Goal: Task Accomplishment & Management: Use online tool/utility

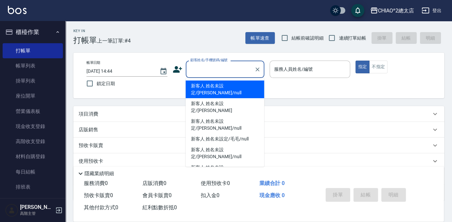
click at [230, 64] on div "顧客姓名/手機號碼/編號 顧客姓名/手機號碼/編號" at bounding box center [225, 69] width 79 height 17
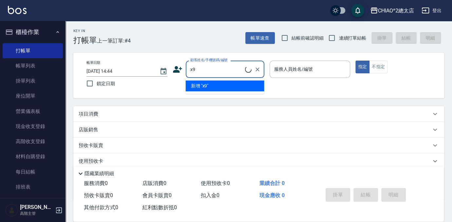
type input "x"
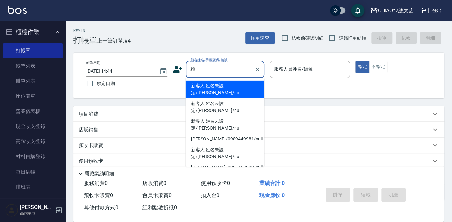
type input "新客人 姓名未設定/[PERSON_NAME]/null"
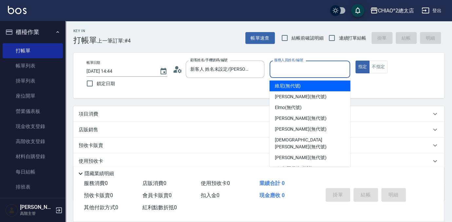
click at [306, 67] on input "服務人員姓名/編號" at bounding box center [309, 69] width 75 height 11
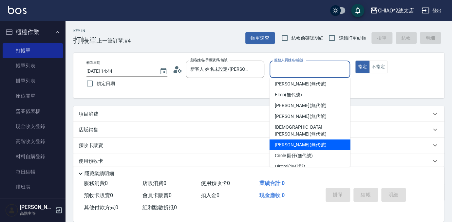
scroll to position [24, 0]
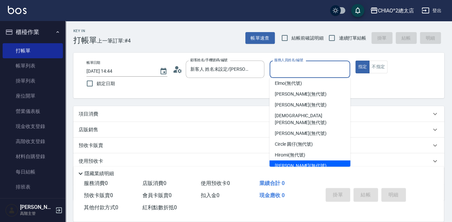
click at [304, 162] on span "[PERSON_NAME] (無代號)" at bounding box center [301, 165] width 52 height 7
type input "[PERSON_NAME](無代號)"
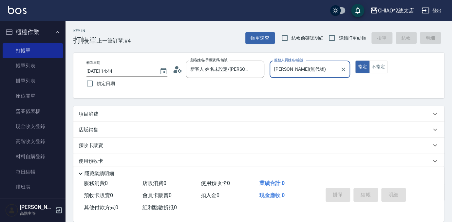
click at [173, 115] on div "項目消費" at bounding box center [255, 114] width 352 height 7
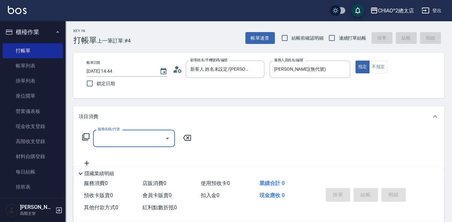
scroll to position [0, 0]
click at [140, 132] on div "服務名稱/代號" at bounding box center [134, 138] width 82 height 17
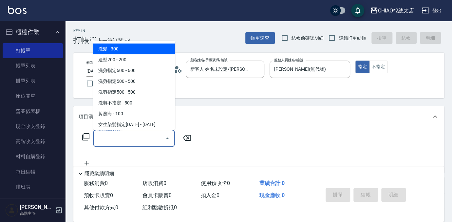
click at [135, 52] on span "洗髮 - 300" at bounding box center [134, 49] width 82 height 11
type input "洗髮(103103)"
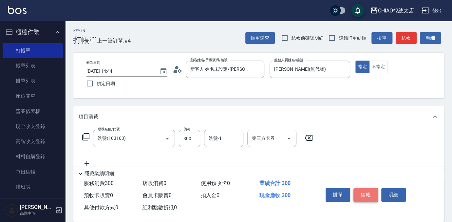
click at [365, 190] on button "結帳" at bounding box center [365, 195] width 25 height 14
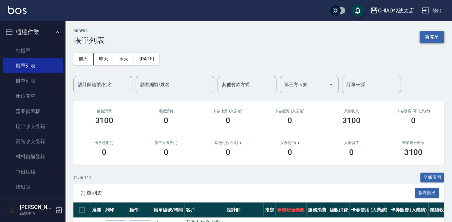
click at [424, 37] on button "新開單" at bounding box center [431, 37] width 25 height 12
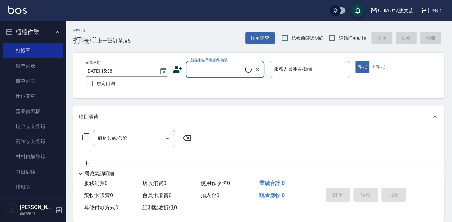
click at [223, 67] on input "顧客姓名/手機號碼/編號" at bounding box center [217, 69] width 56 height 11
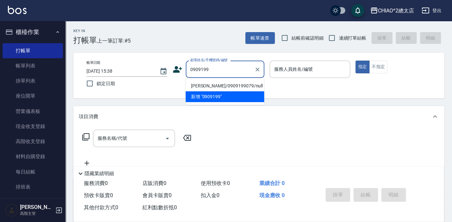
click at [228, 87] on li "[PERSON_NAME]/0909199079/null" at bounding box center [225, 86] width 79 height 11
type input "[PERSON_NAME]/0909199079/null"
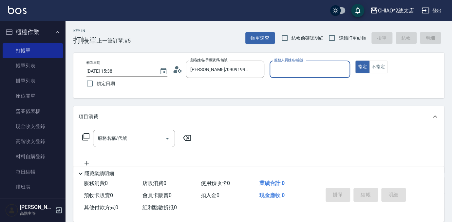
click at [291, 69] on input "服務人員姓名/編號" at bounding box center [309, 69] width 75 height 11
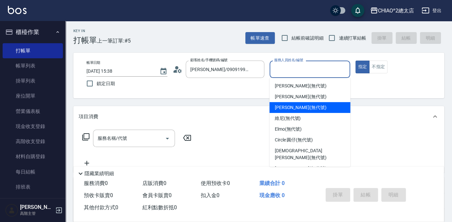
click at [303, 107] on span "[PERSON_NAME] (無代號)" at bounding box center [301, 107] width 52 height 7
type input "[PERSON_NAME](無代號)"
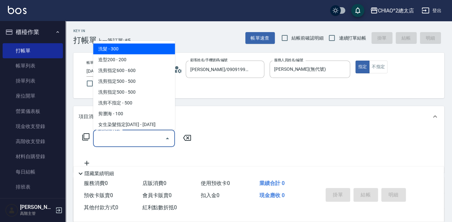
click at [152, 134] on input "服務名稱/代號" at bounding box center [129, 138] width 66 height 11
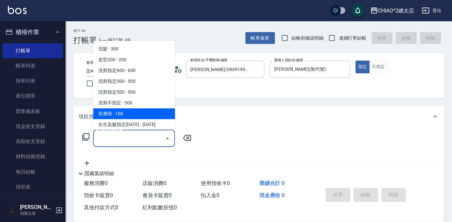
click at [206, 106] on div "Key In 打帳單 上一筆訂單:#5 帳單速查 結帳前確認明細 連續打單結帳 掛單 結帳 明細 帳單日期 [DATE] 15:38 鎖定日期 顧客姓名/手機…" at bounding box center [258, 169] width 386 height 297
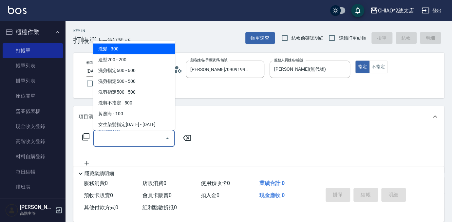
click at [138, 141] on input "服務名稱/代號" at bounding box center [129, 138] width 66 height 11
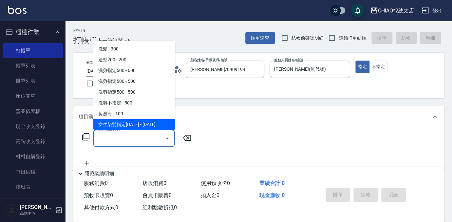
click at [112, 126] on span "女生染髮指定[DATE] - [DATE]" at bounding box center [134, 124] width 82 height 11
type input "女生染髮指定2000(103113)"
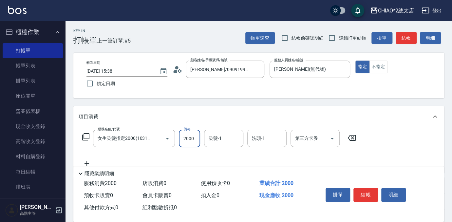
click at [195, 141] on input "2000" at bounding box center [189, 139] width 21 height 18
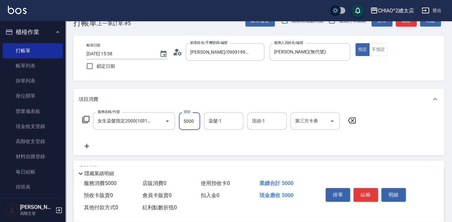
scroll to position [7, 0]
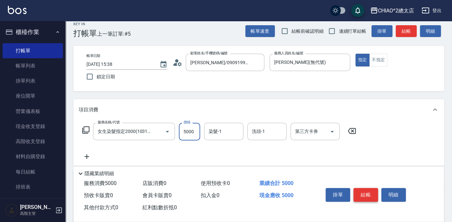
type input "5000"
click at [356, 196] on button "結帳" at bounding box center [365, 195] width 25 height 14
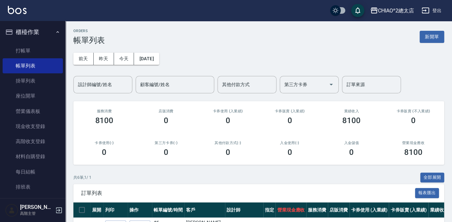
drag, startPoint x: 429, startPoint y: 37, endPoint x: 412, endPoint y: 49, distance: 20.2
click at [429, 37] on button "新開單" at bounding box center [431, 37] width 25 height 12
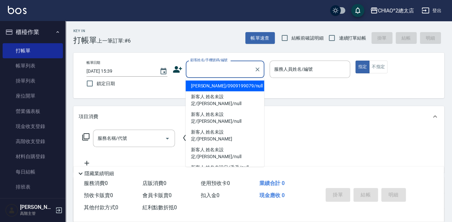
click at [220, 69] on input "顧客姓名/手機號碼/編號" at bounding box center [220, 69] width 63 height 11
click at [224, 87] on li "[PERSON_NAME]/0909199079/null" at bounding box center [225, 86] width 79 height 11
type input "[PERSON_NAME]/0909199079/null"
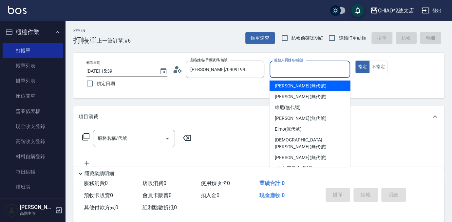
click at [282, 68] on input "服務人員姓名/編號" at bounding box center [309, 69] width 75 height 11
click at [302, 85] on span "[PERSON_NAME] (無代號)" at bounding box center [301, 85] width 52 height 7
type input "[PERSON_NAME](無代號)"
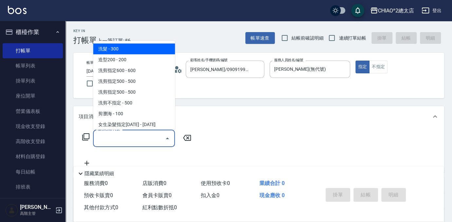
click at [149, 142] on input "服務名稱/代號" at bounding box center [129, 138] width 66 height 11
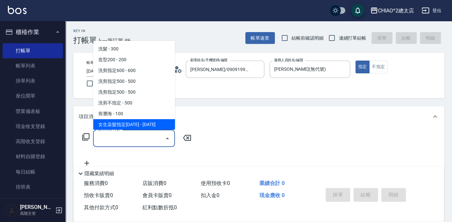
click at [155, 122] on span "女生染髮指定[DATE] - [DATE]" at bounding box center [134, 124] width 82 height 11
type input "女生染髮指定2000(103113)"
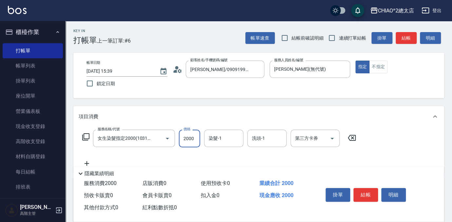
click at [192, 139] on input "2000" at bounding box center [189, 139] width 21 height 18
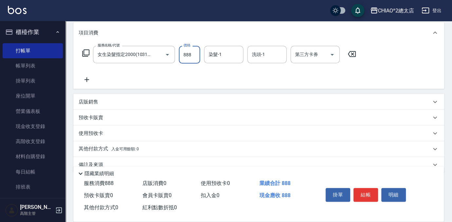
scroll to position [89, 0]
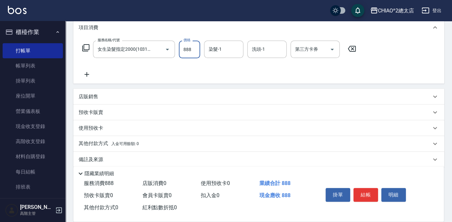
type input "888"
click at [113, 96] on div "店販銷售" at bounding box center [255, 96] width 352 height 7
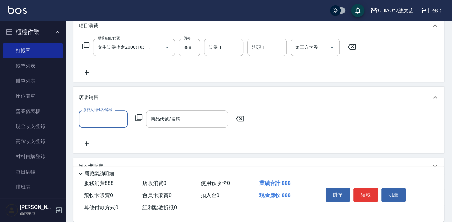
scroll to position [152, 0]
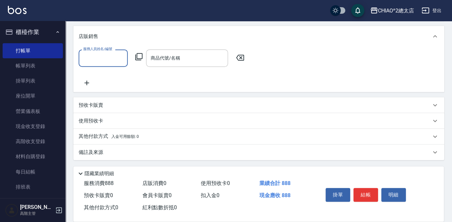
click at [141, 138] on div "其他付款方式 入金可用餘額: 0" at bounding box center [255, 136] width 352 height 7
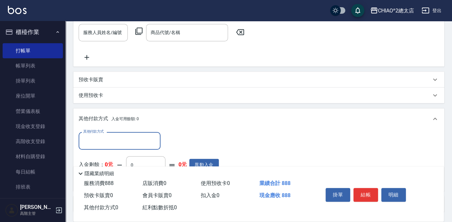
scroll to position [229, 0]
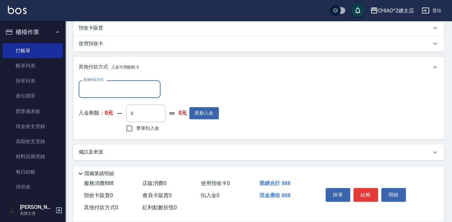
click at [131, 89] on input "其他付款方式" at bounding box center [120, 88] width 76 height 11
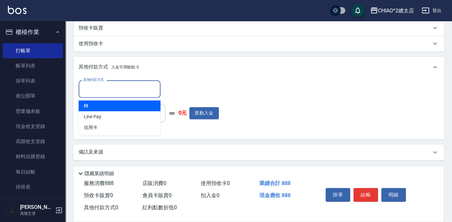
click at [112, 105] on span "轉" at bounding box center [120, 106] width 82 height 11
type input "轉"
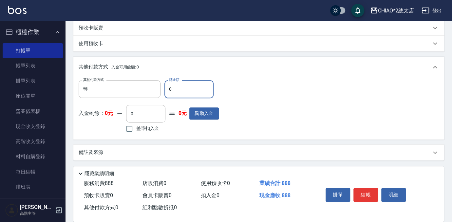
click at [186, 91] on input "0" at bounding box center [188, 89] width 49 height 18
type input "888"
drag, startPoint x: 369, startPoint y: 193, endPoint x: 367, endPoint y: 190, distance: 4.1
click at [369, 193] on button "結帳" at bounding box center [365, 195] width 25 height 14
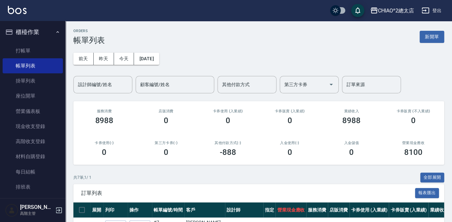
drag, startPoint x: 432, startPoint y: 33, endPoint x: 422, endPoint y: 39, distance: 12.0
click at [432, 33] on button "新開單" at bounding box center [431, 37] width 25 height 12
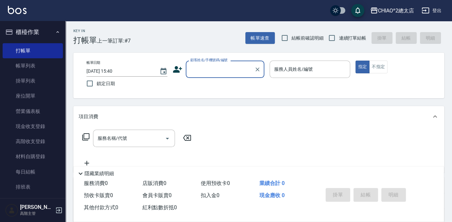
click at [280, 48] on div "Key In 打帳單 上一筆訂單:#7 帳單速查 結帳前確認明細 連續打單結帳 掛單 結帳 明細 帳單日期 [DATE] 15:40 鎖定日期 顧客姓名/手機…" at bounding box center [258, 169] width 386 height 297
click at [218, 73] on input "顧客姓名/手機號碼/編號" at bounding box center [220, 69] width 63 height 11
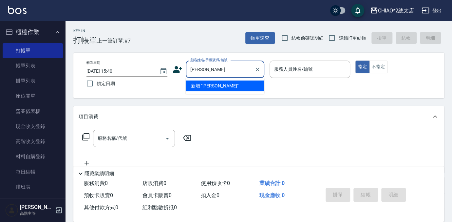
type input "[PERSON_NAME]"
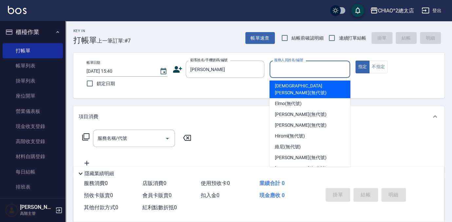
click at [292, 71] on input "服務人員姓名/編號" at bounding box center [309, 69] width 75 height 11
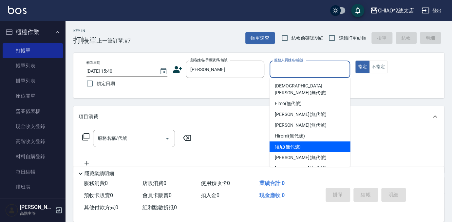
click at [307, 142] on div "維尼 (無代號)" at bounding box center [309, 146] width 81 height 11
type input "維尼(無代號)"
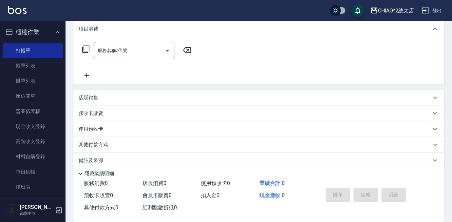
scroll to position [89, 0]
click at [155, 50] on input "服務名稱/代號" at bounding box center [129, 49] width 66 height 11
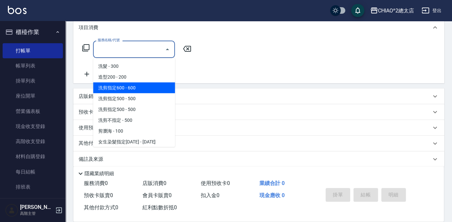
click at [146, 86] on span "洗剪指定600 - 600" at bounding box center [134, 87] width 82 height 11
type input "洗剪指定600(103107)"
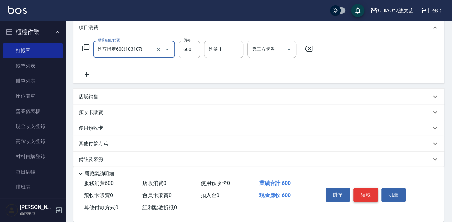
click at [360, 191] on button "結帳" at bounding box center [365, 195] width 25 height 14
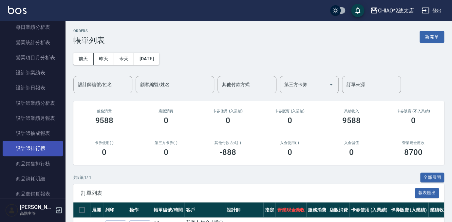
scroll to position [416, 0]
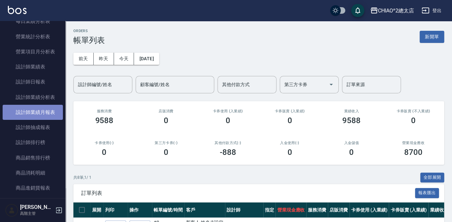
click at [53, 113] on link "設計師業績月報表" at bounding box center [33, 112] width 60 height 15
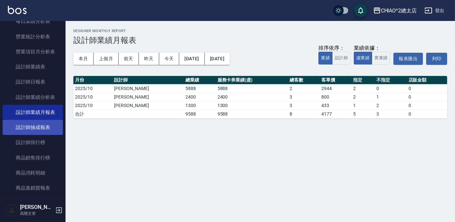
click at [29, 130] on link "設計師抽成報表" at bounding box center [33, 127] width 60 height 15
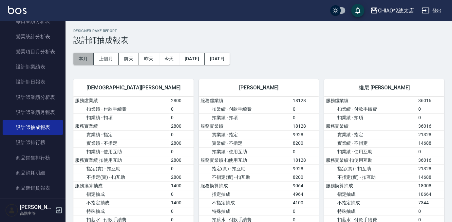
click at [84, 56] on button "本月" at bounding box center [83, 59] width 20 height 12
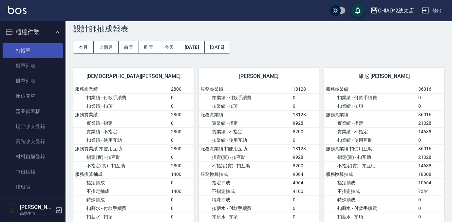
click at [36, 47] on link "打帳單" at bounding box center [33, 50] width 60 height 15
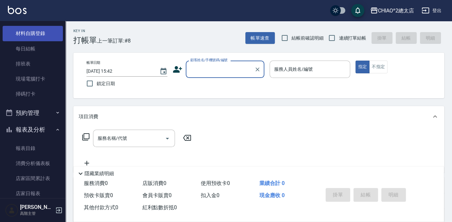
scroll to position [149, 0]
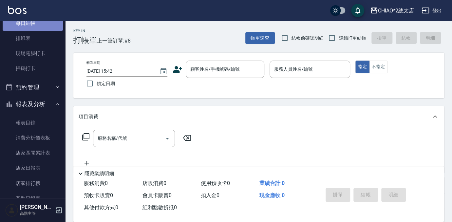
click at [45, 25] on link "每日結帳" at bounding box center [33, 23] width 60 height 15
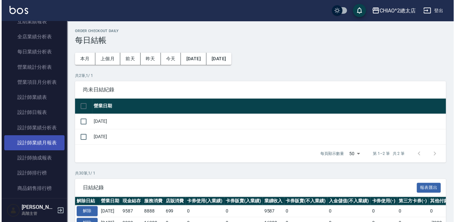
scroll to position [387, 0]
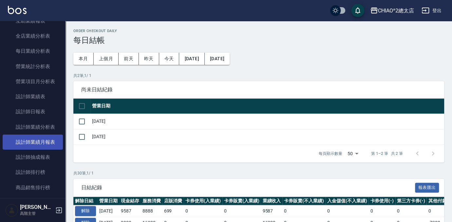
click at [39, 141] on link "設計師業績月報表" at bounding box center [33, 142] width 60 height 15
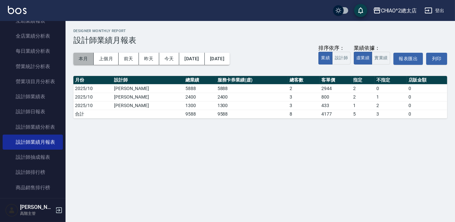
click at [82, 58] on button "本月" at bounding box center [83, 59] width 20 height 12
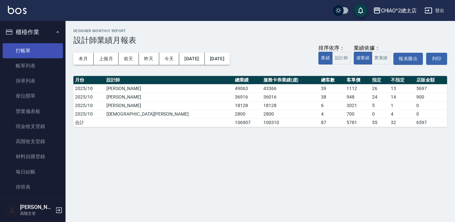
click at [39, 47] on link "打帳單" at bounding box center [33, 50] width 60 height 15
